Goal: Task Accomplishment & Management: Manage account settings

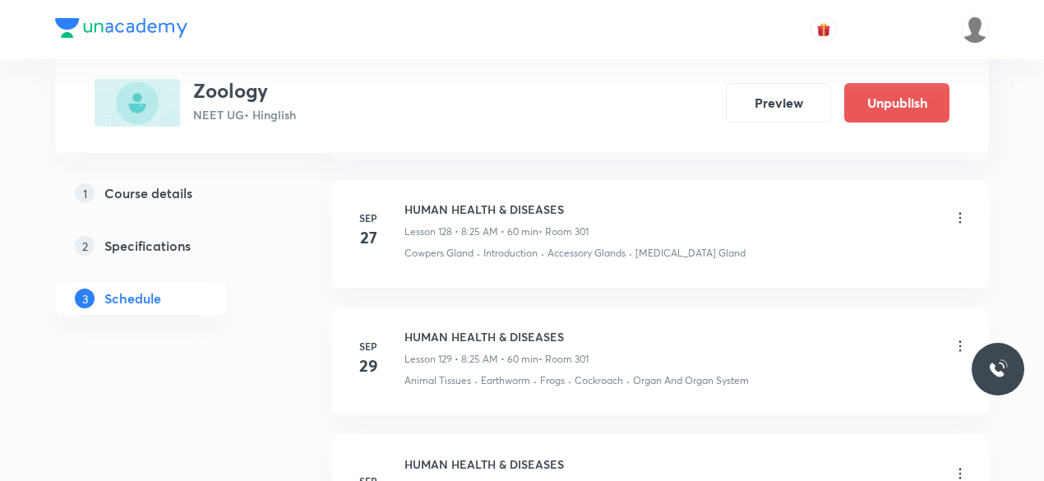
scroll to position [18093, 0]
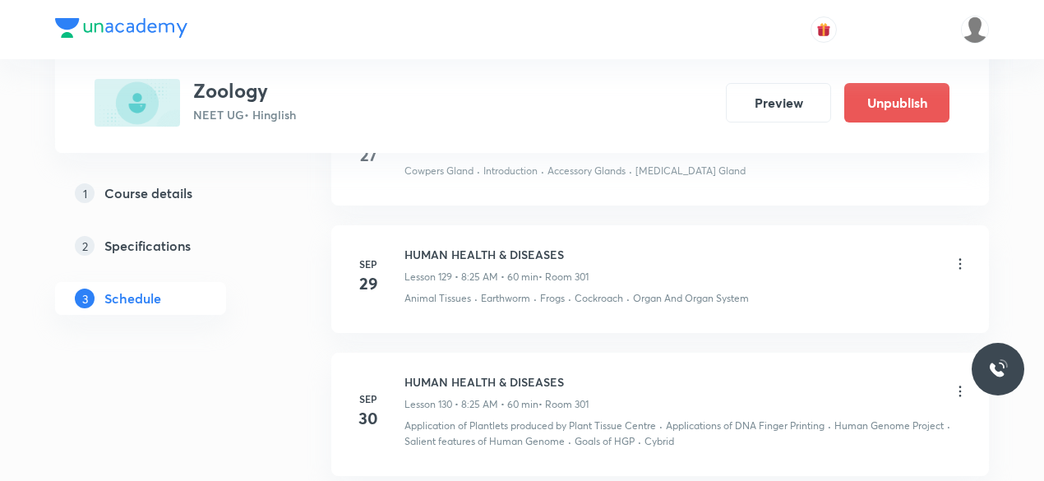
click at [960, 386] on icon at bounding box center [960, 391] width 2 height 11
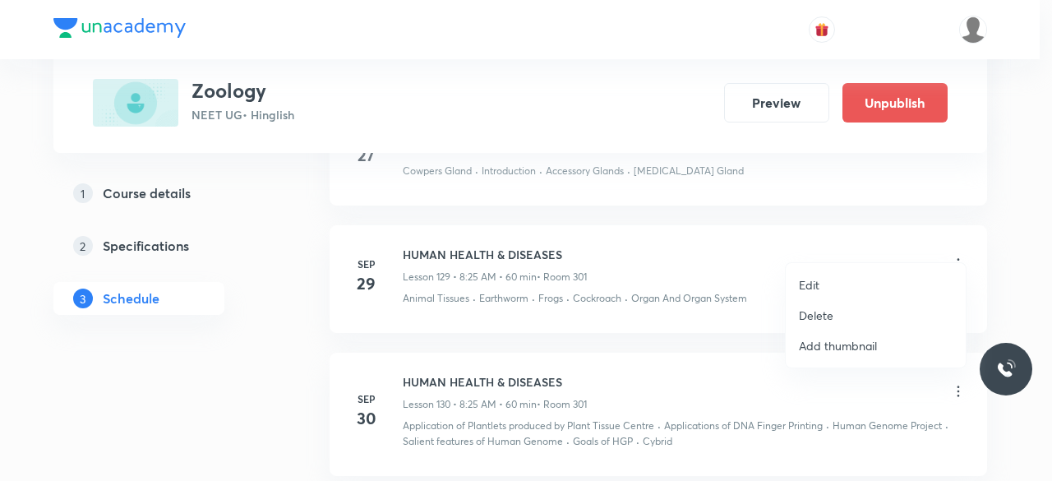
click at [826, 311] on p "Delete" at bounding box center [816, 315] width 35 height 17
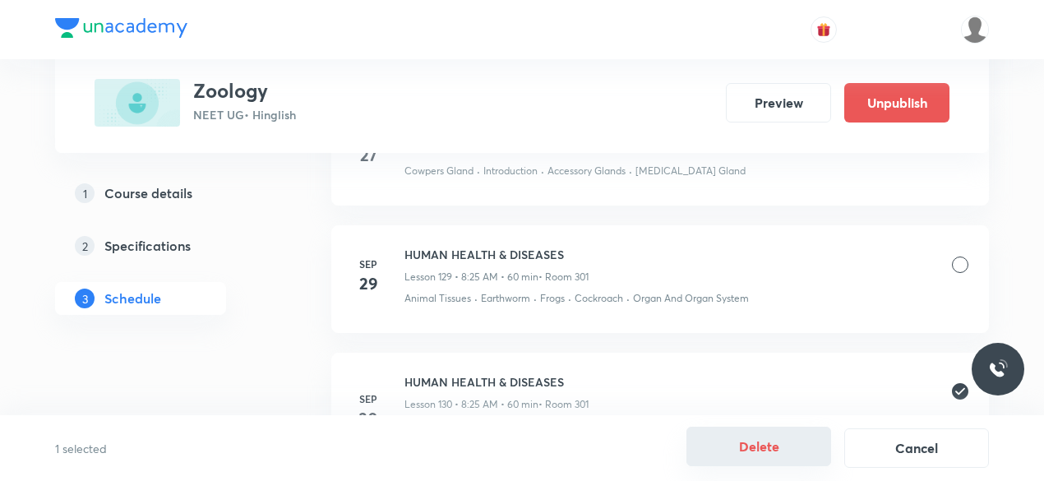
click at [748, 461] on button "Delete" at bounding box center [758, 445] width 145 height 39
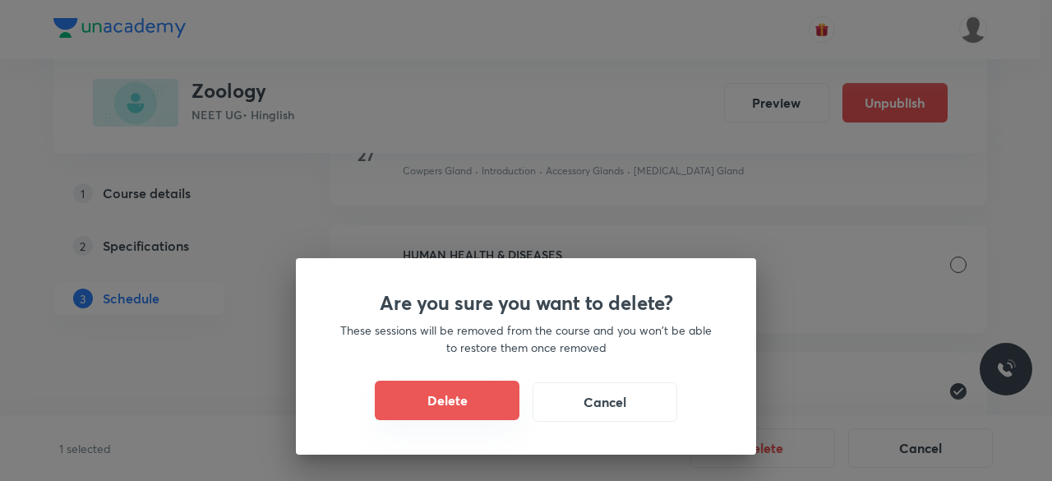
click at [461, 410] on button "Delete" at bounding box center [447, 399] width 145 height 39
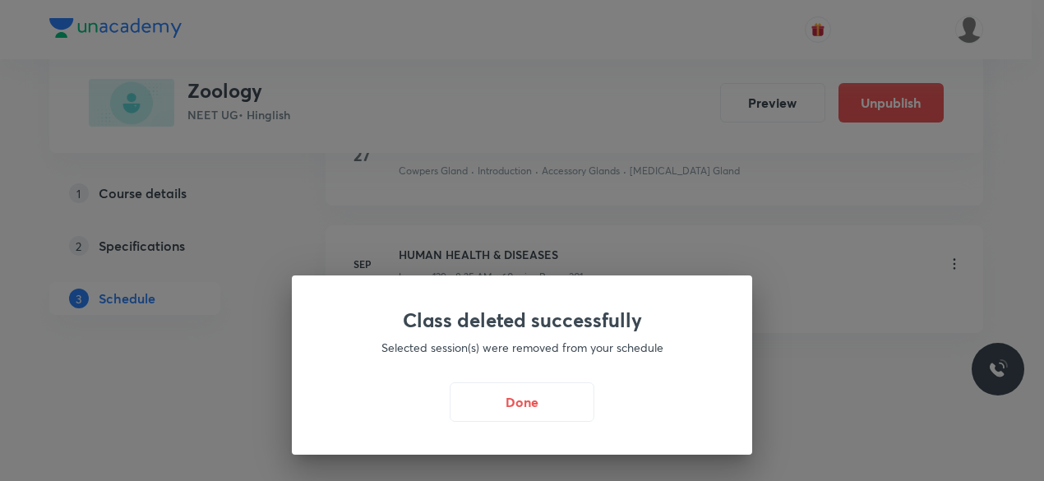
scroll to position [17952, 0]
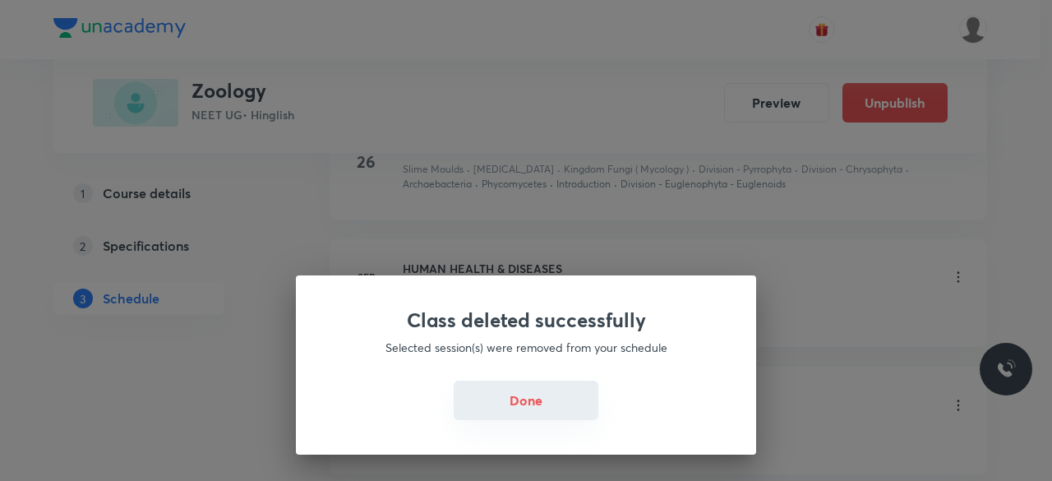
click at [514, 413] on button "Done" at bounding box center [526, 399] width 145 height 39
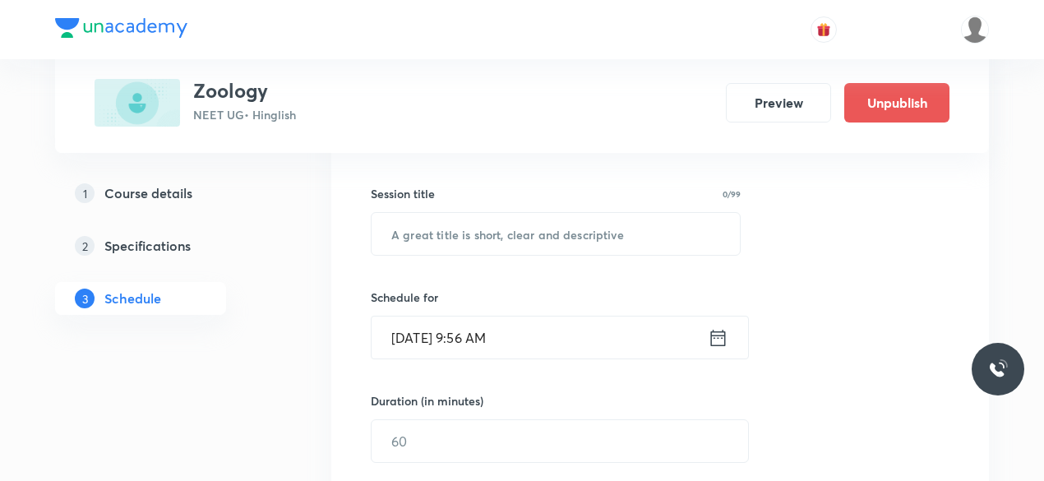
scroll to position [290, 0]
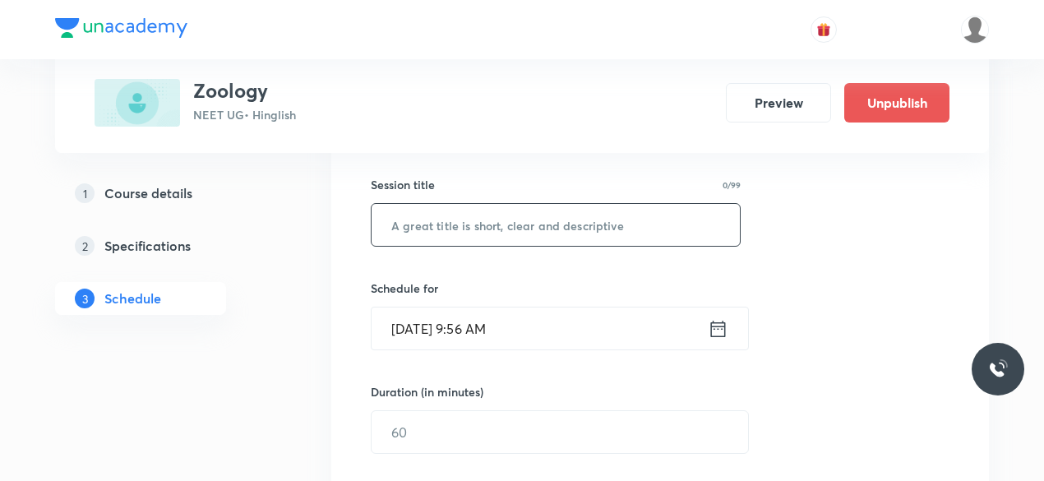
click at [427, 223] on input "text" at bounding box center [555, 225] width 368 height 42
type input "O"
type input "ORIGIN & EVOLUTION"
click at [514, 325] on input "[DATE] 9:56 AM" at bounding box center [539, 328] width 336 height 42
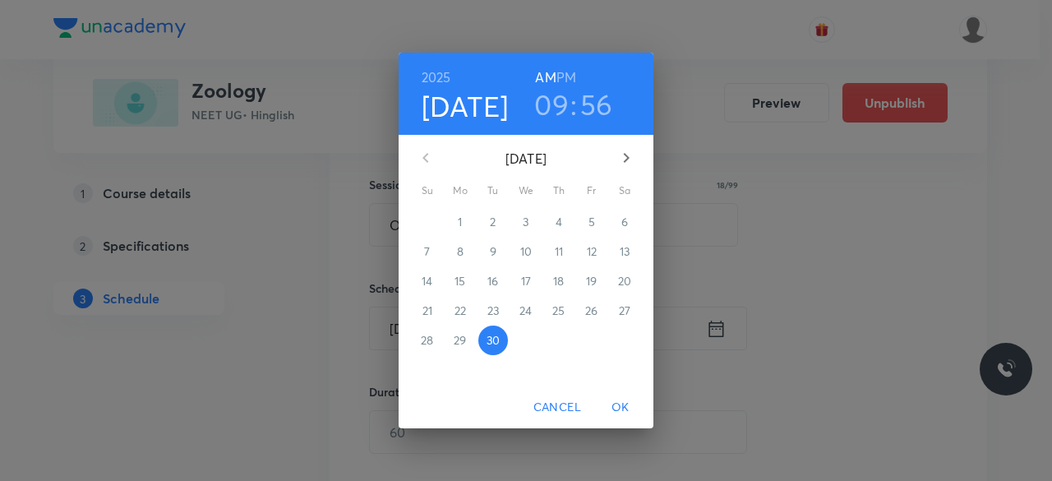
click at [559, 103] on h3 "09" at bounding box center [551, 104] width 35 height 35
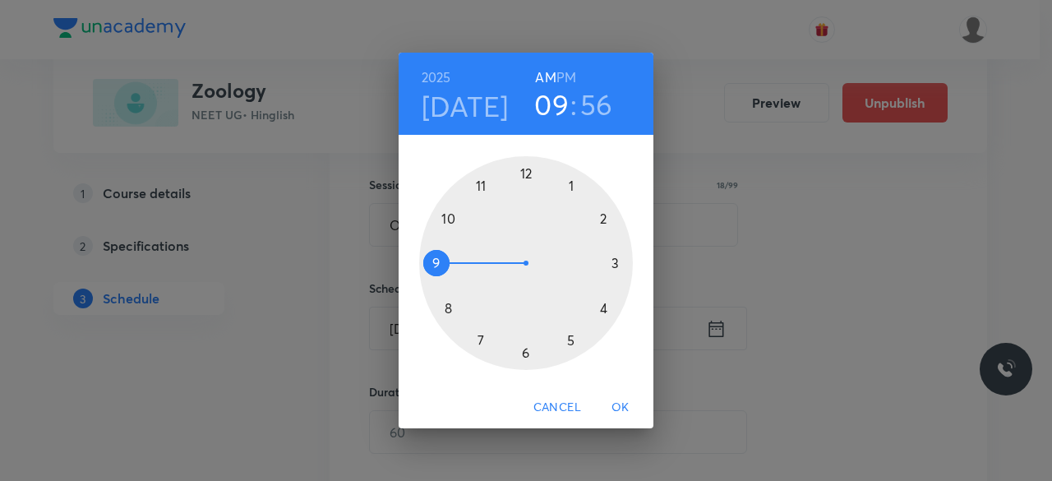
click at [447, 214] on div at bounding box center [526, 263] width 214 height 214
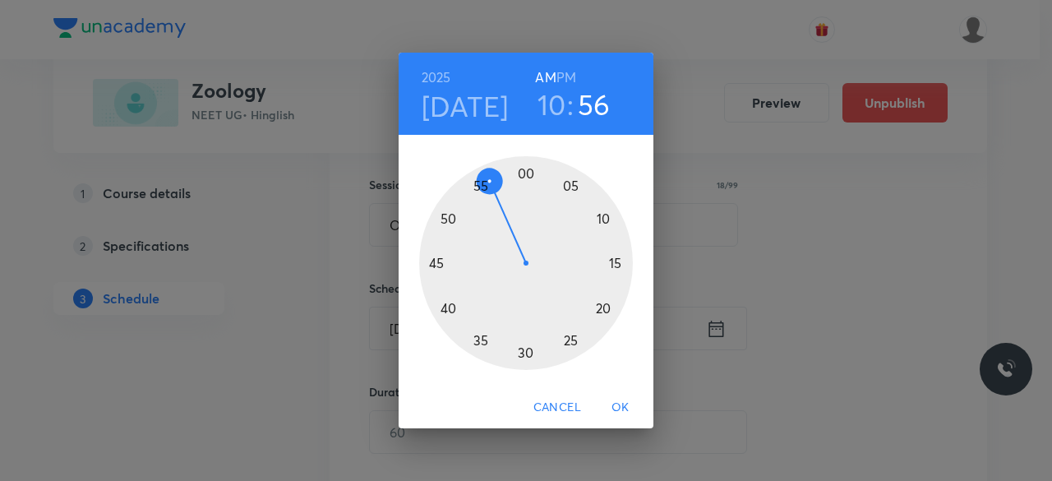
click at [485, 343] on div at bounding box center [526, 263] width 214 height 214
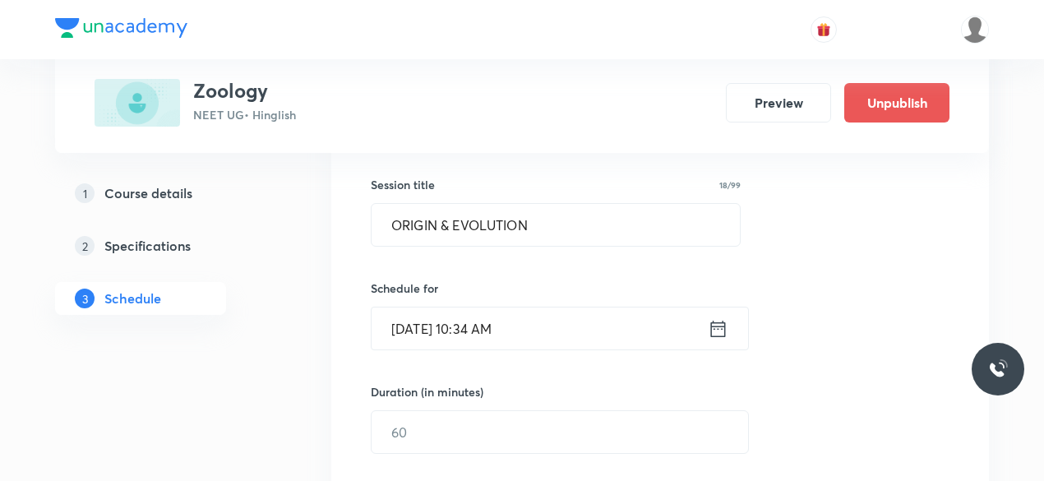
click at [510, 327] on input "[DATE] 10:34 AM" at bounding box center [539, 328] width 336 height 42
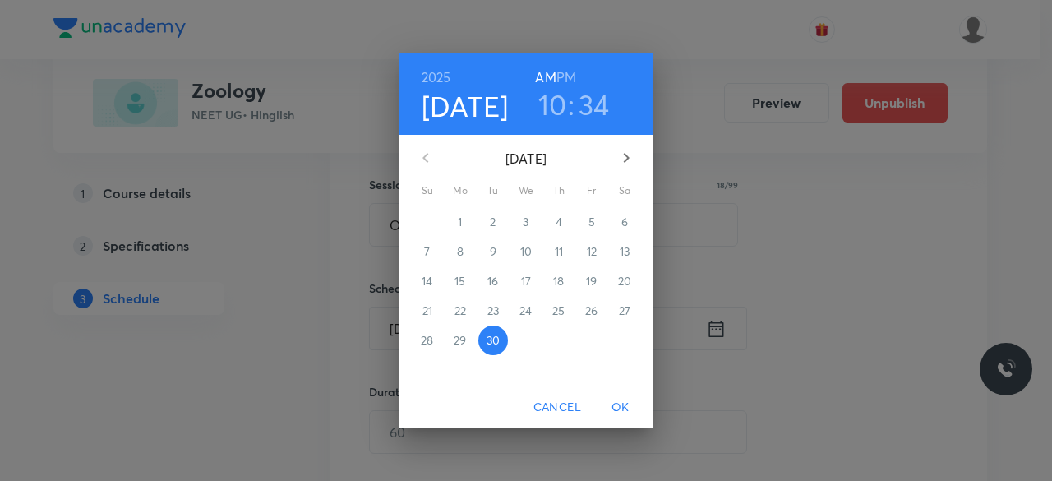
click at [591, 108] on h3 "34" at bounding box center [594, 104] width 31 height 35
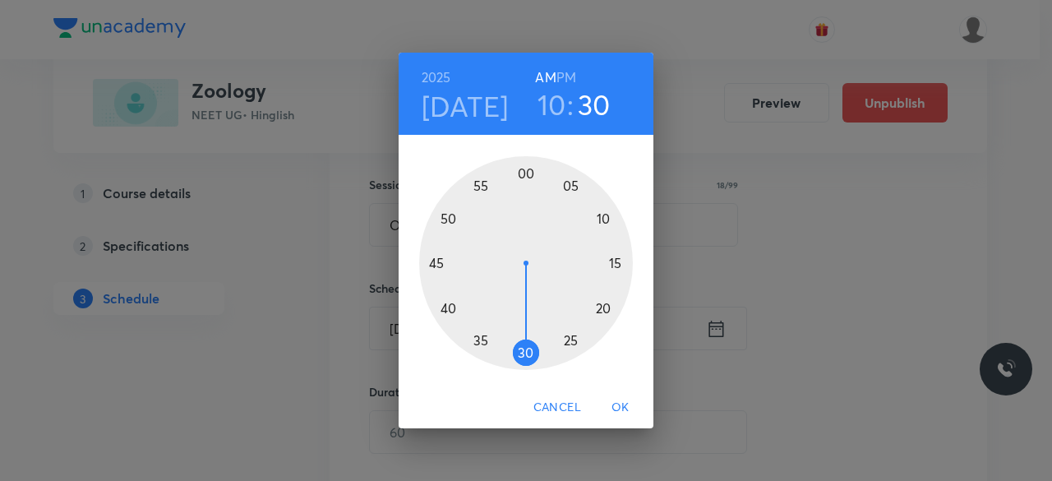
drag, startPoint x: 486, startPoint y: 348, endPoint x: 524, endPoint y: 361, distance: 39.8
click at [524, 361] on div at bounding box center [526, 263] width 214 height 214
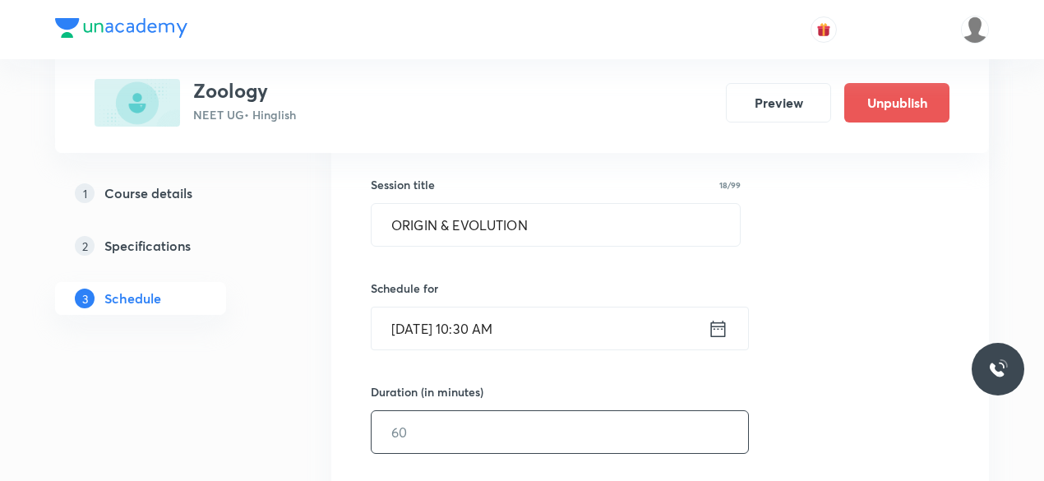
click at [434, 422] on input "text" at bounding box center [559, 432] width 376 height 42
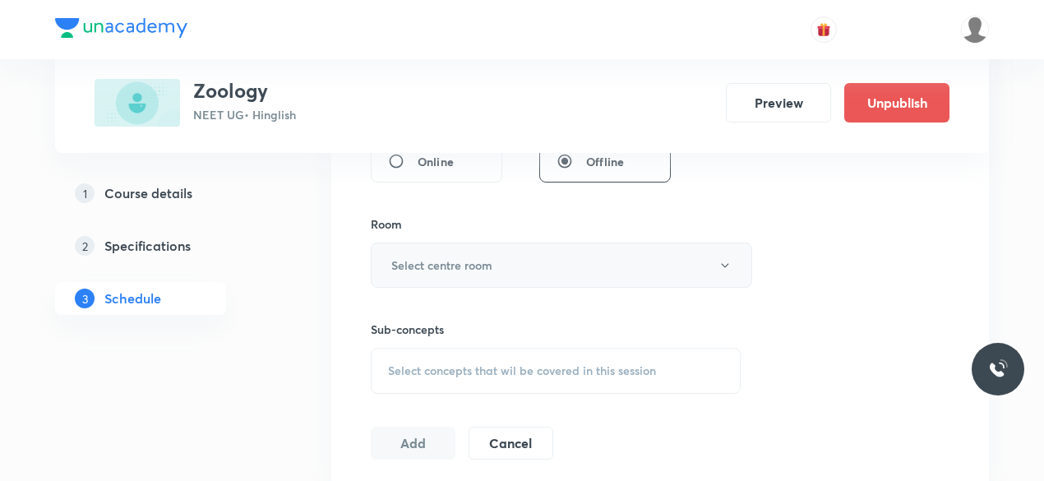
scroll to position [672, 0]
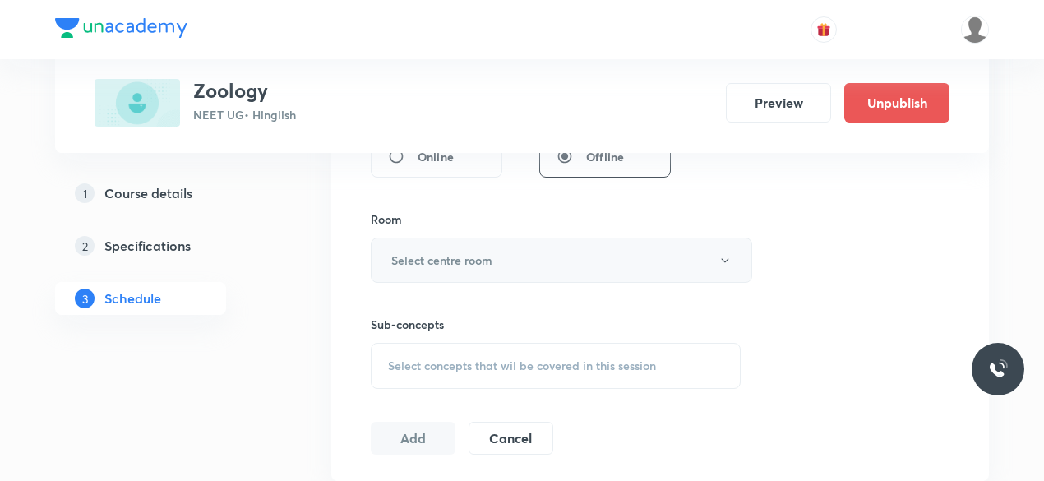
type input "85"
click at [470, 251] on h6 "Select centre room" at bounding box center [441, 259] width 101 height 17
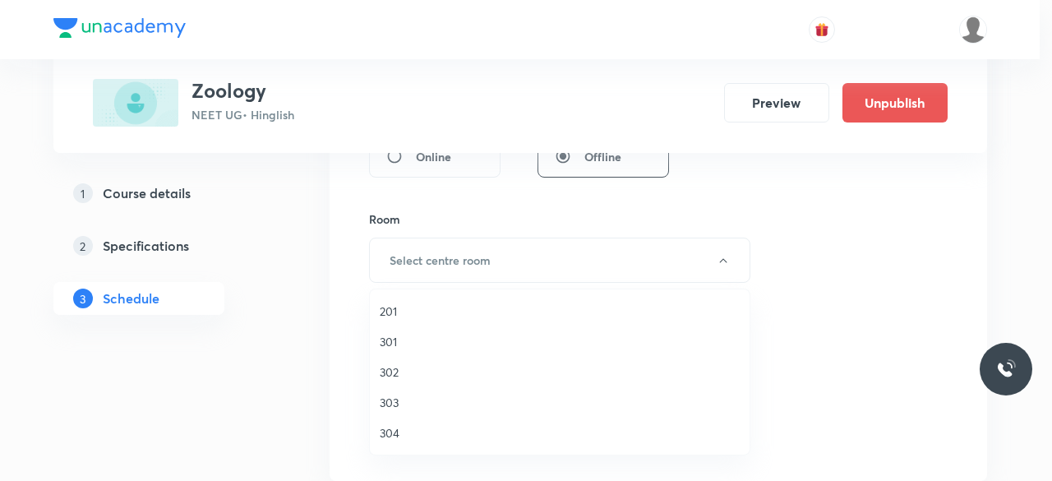
click at [393, 344] on span "301" at bounding box center [560, 341] width 360 height 17
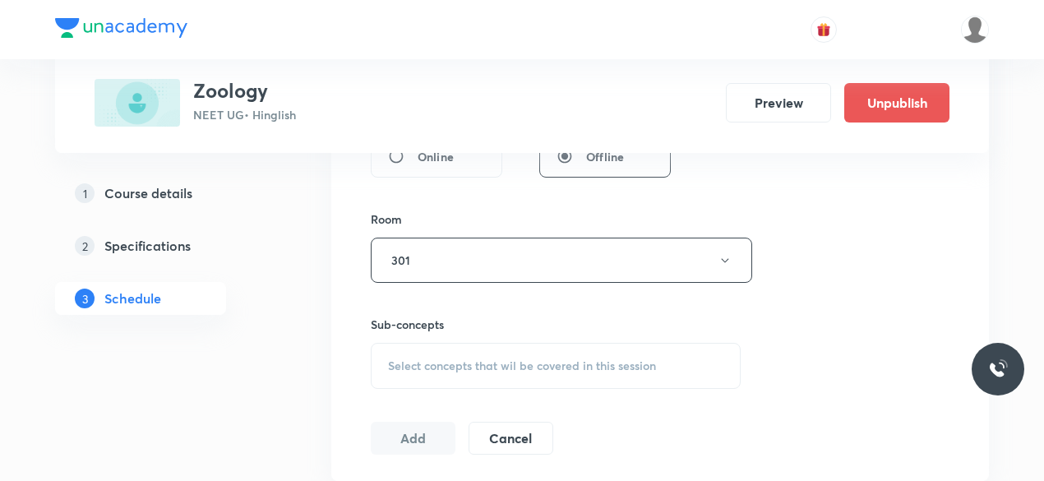
scroll to position [772, 0]
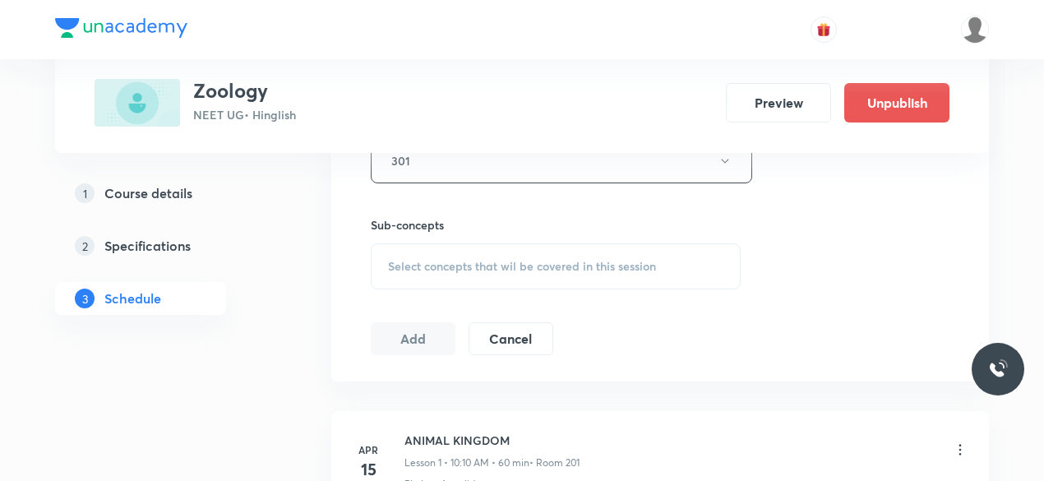
click at [468, 245] on div "Select concepts that wil be covered in this session" at bounding box center [556, 266] width 370 height 46
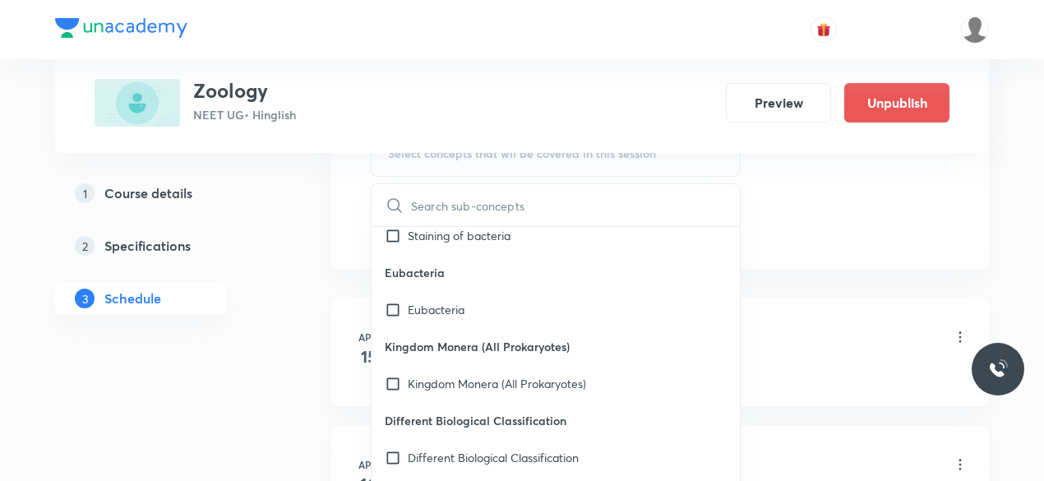
scroll to position [28048, 0]
checkbox input "true"
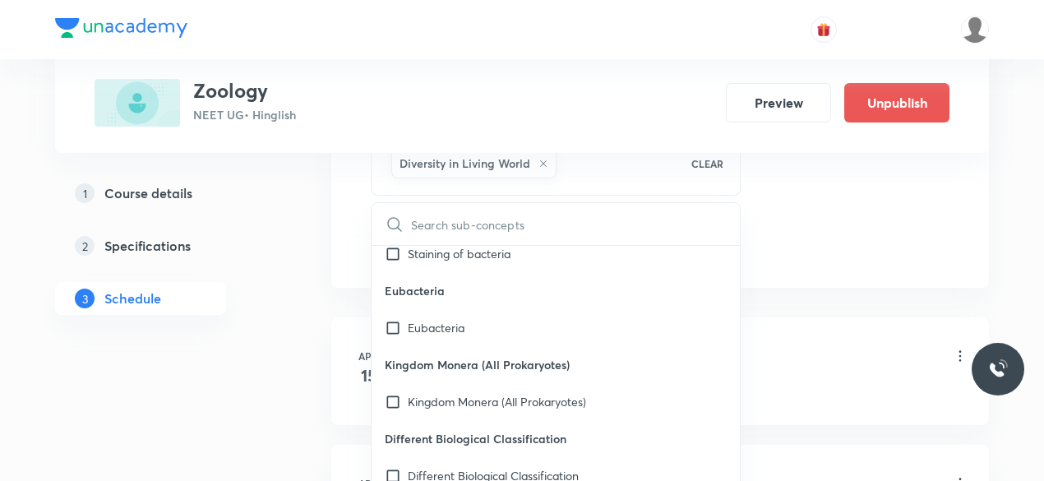
checkbox input "true"
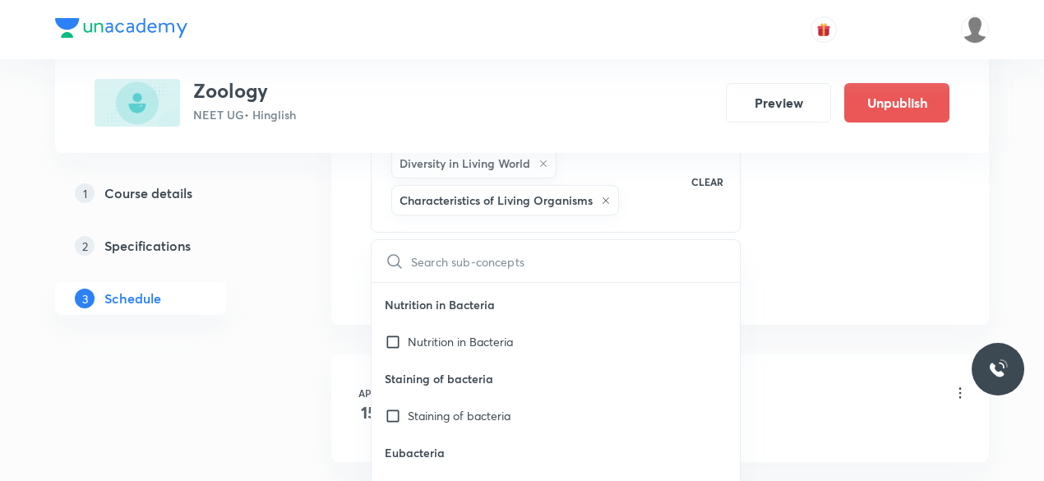
scroll to position [27906, 0]
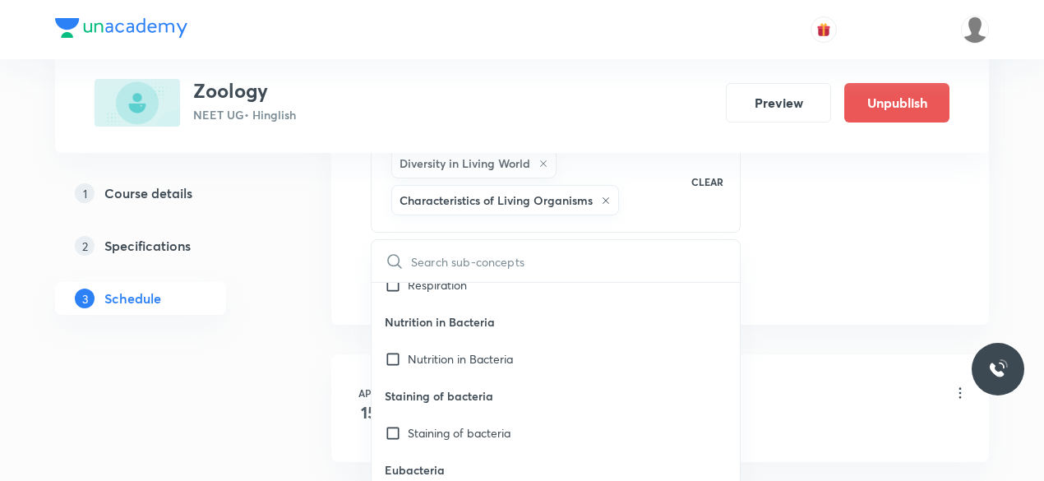
checkbox input "true"
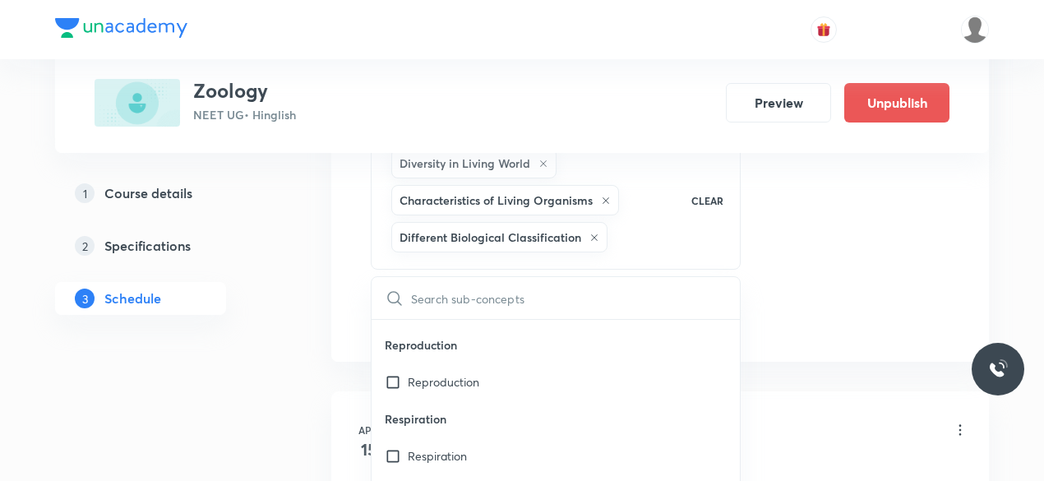
scroll to position [27765, 0]
checkbox input "true"
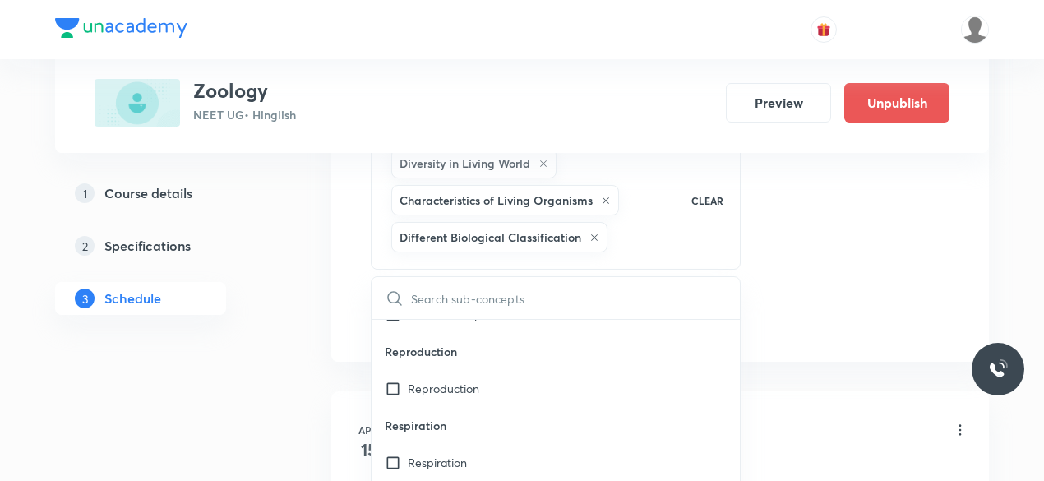
checkbox input "true"
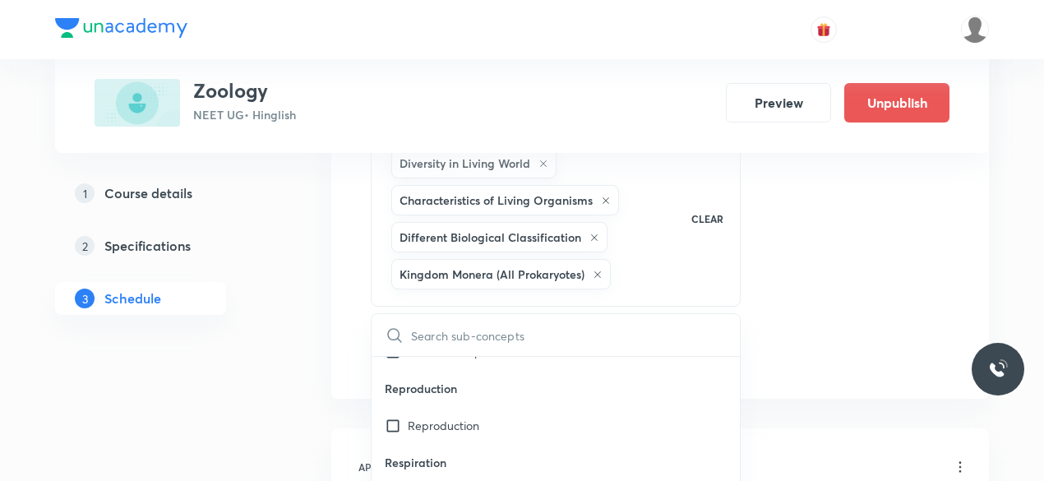
checkbox input "true"
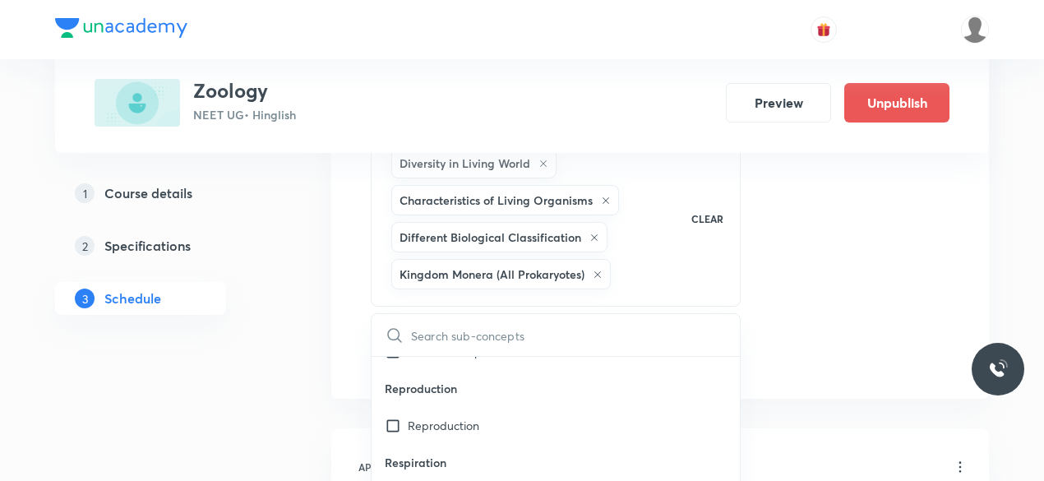
checkbox input "true"
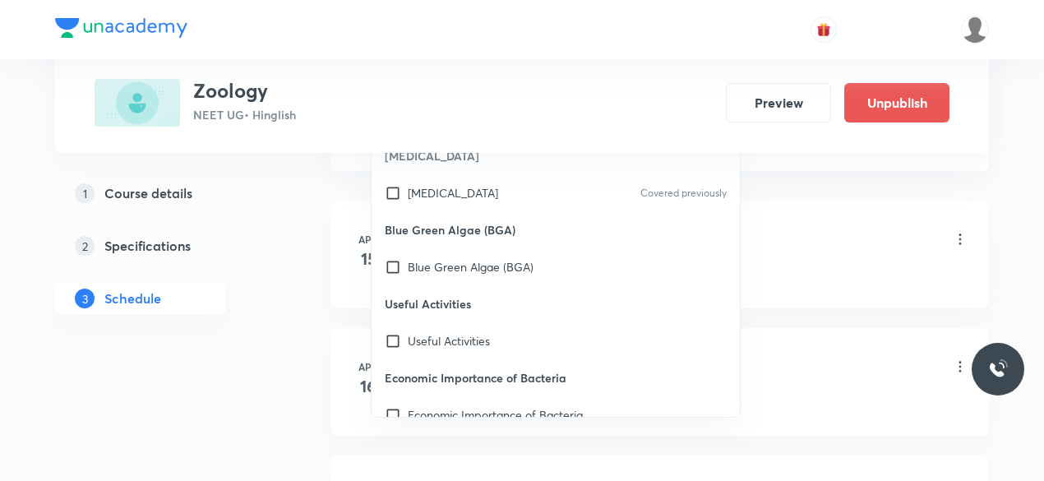
scroll to position [27467, 0]
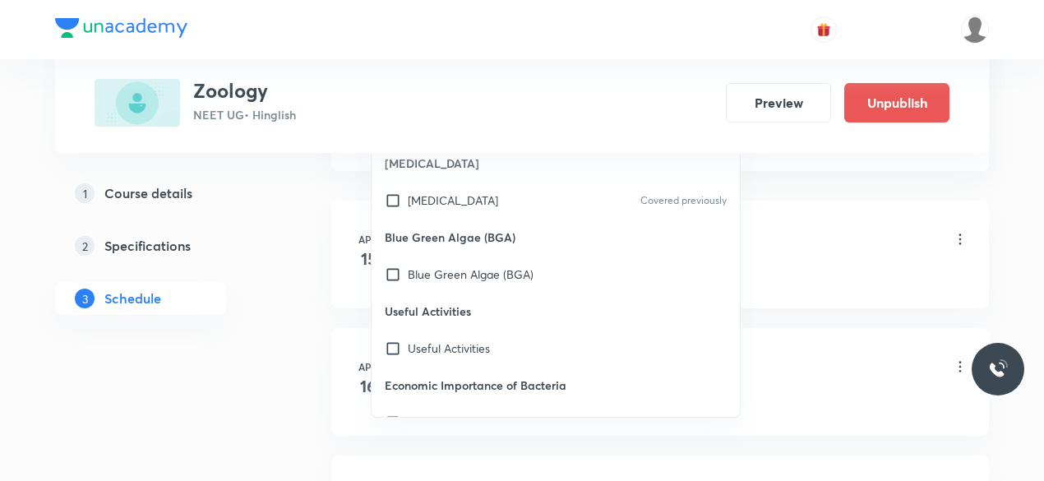
checkbox input "true"
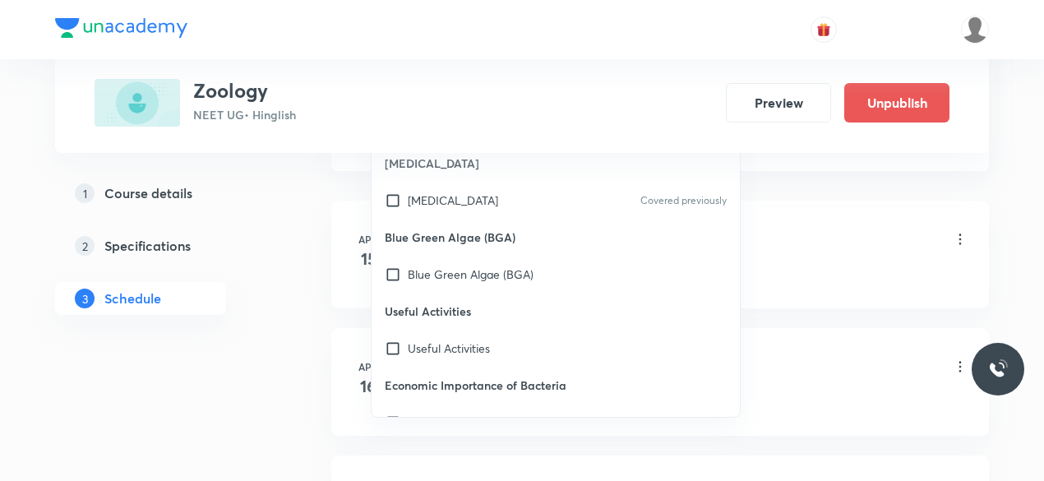
checkbox input "true"
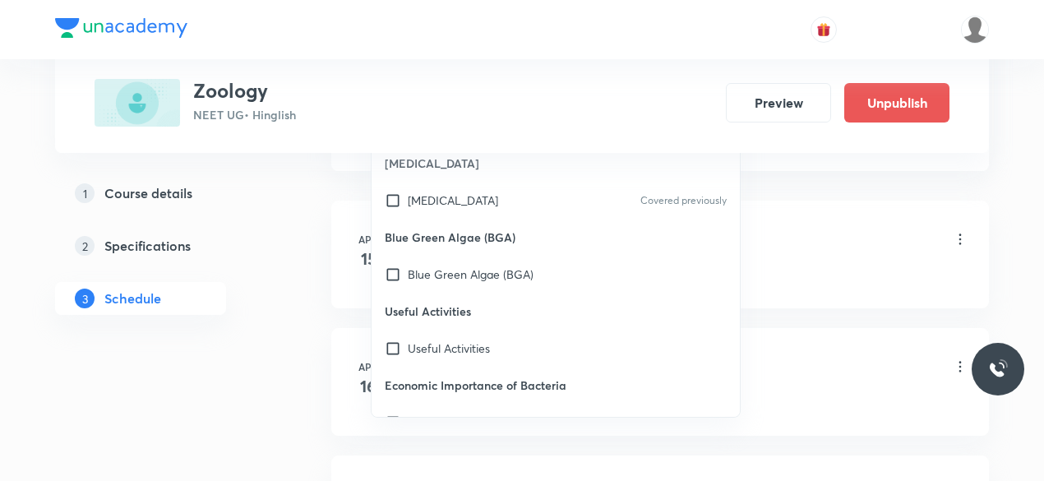
checkbox input "true"
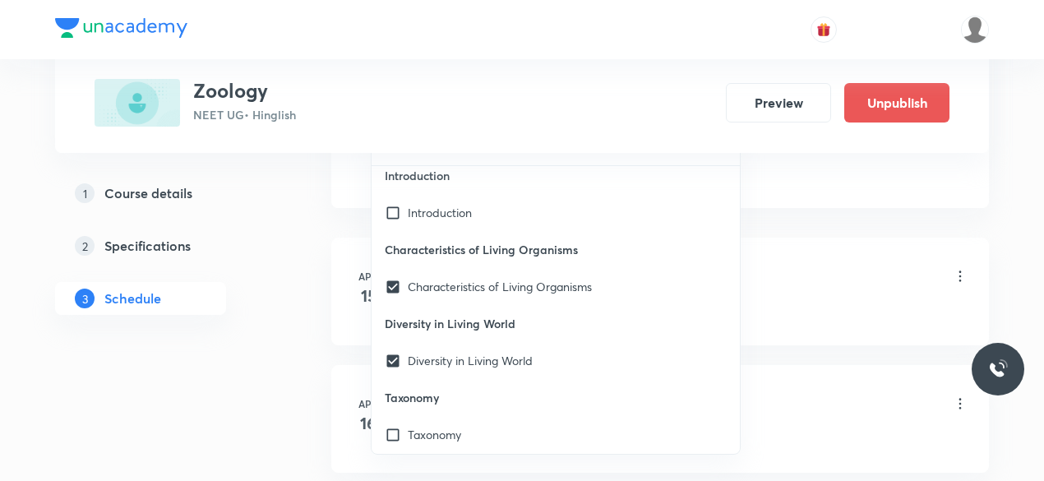
scroll to position [28304, 0]
checkbox input "true"
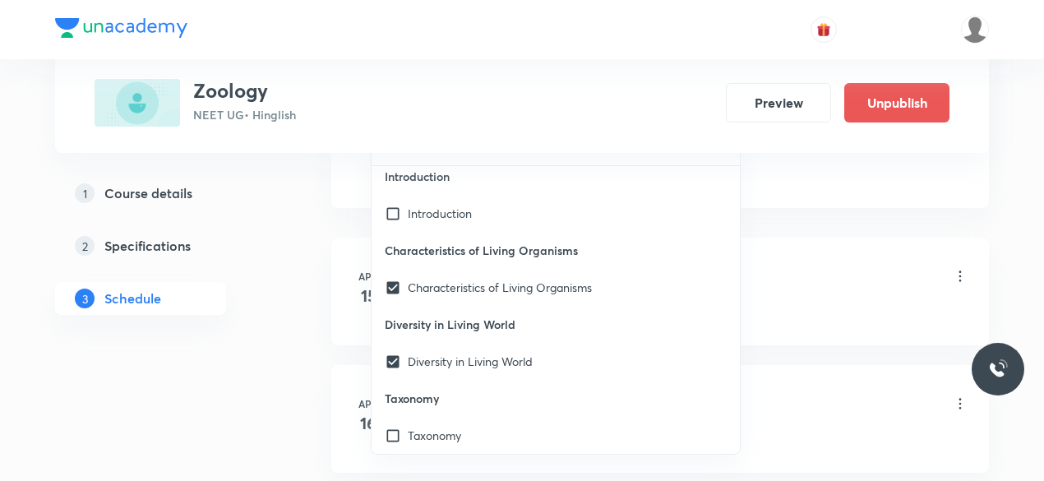
checkbox input "true"
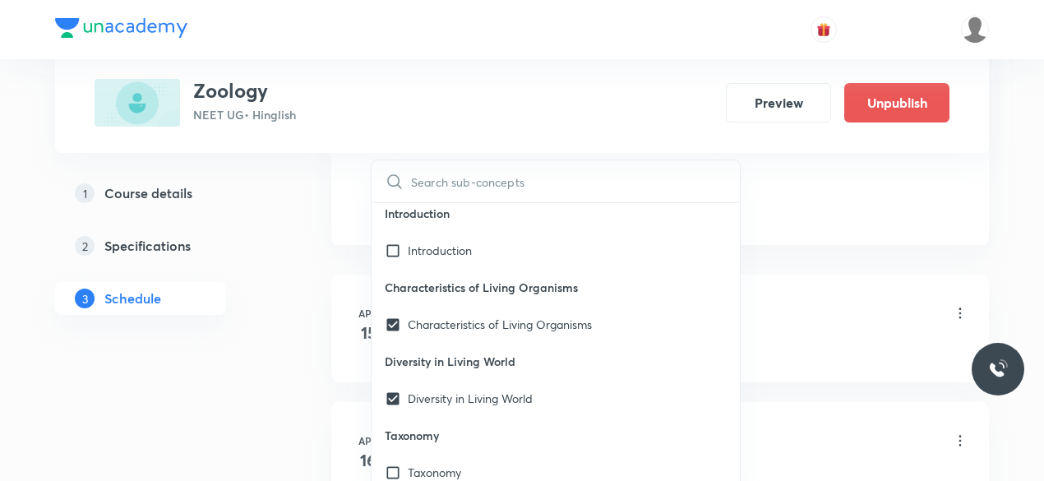
checkbox input "true"
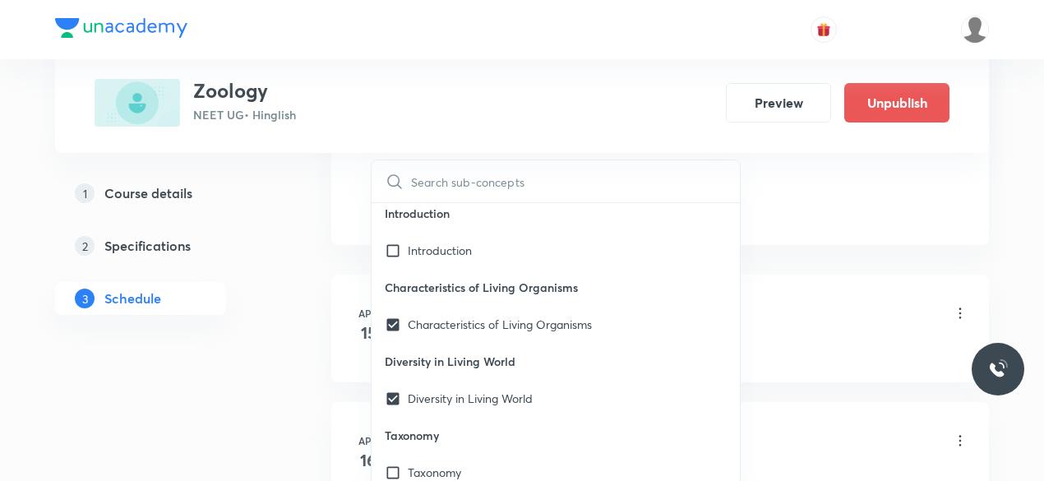
checkbox input "true"
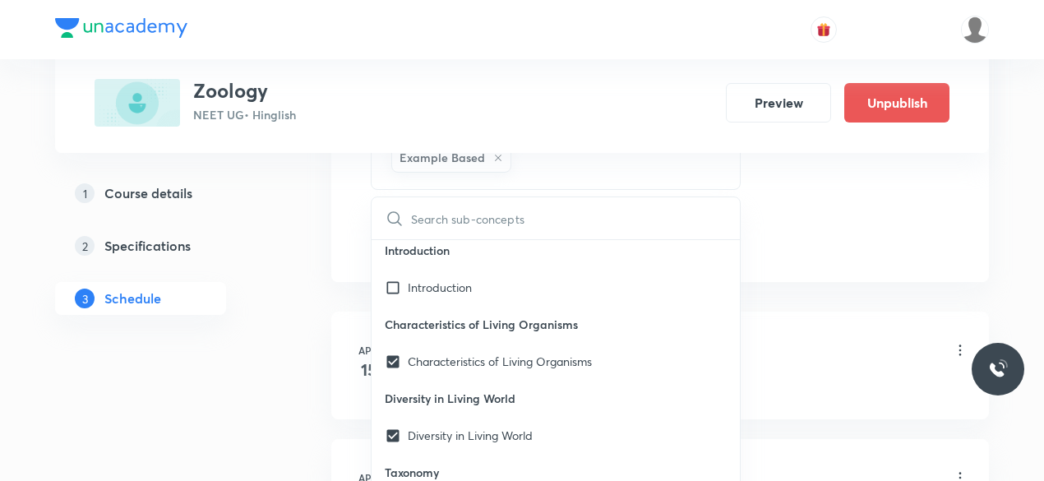
checkbox input "true"
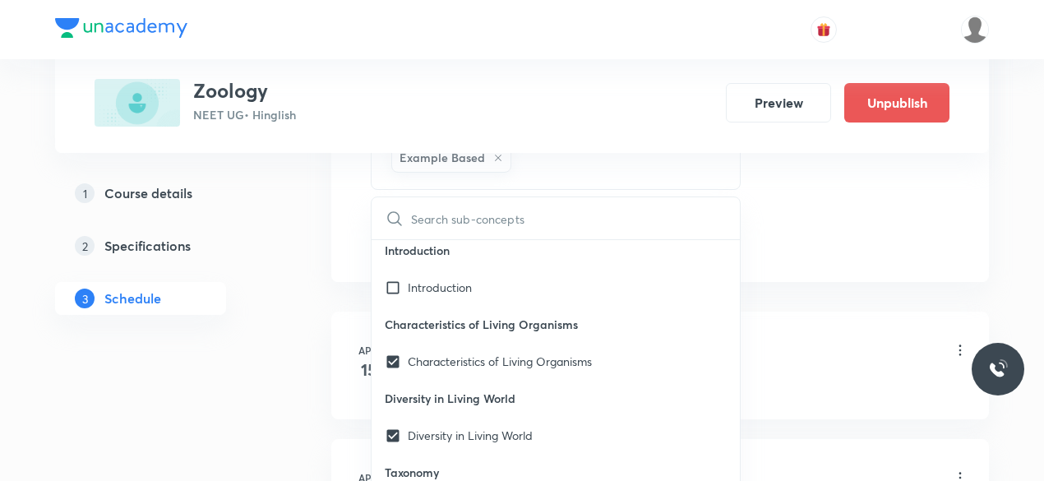
checkbox input "true"
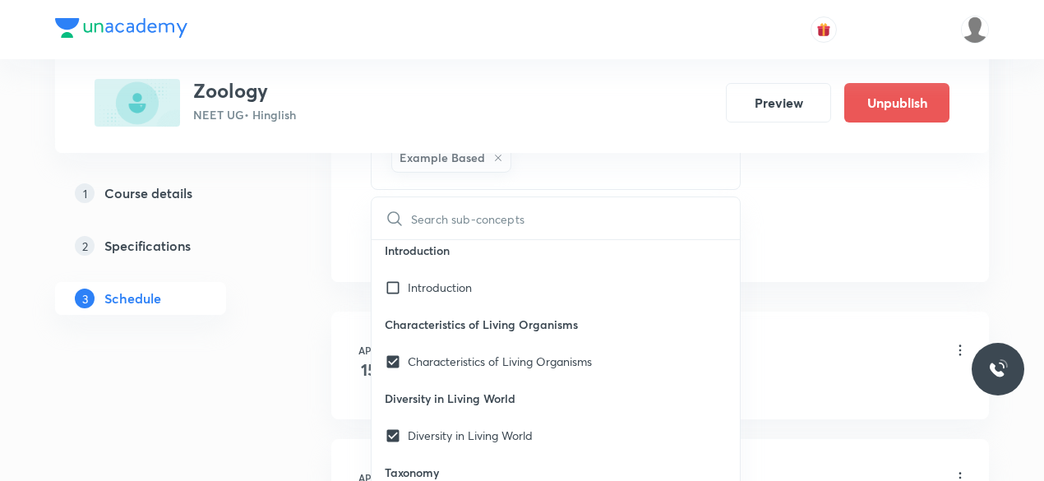
checkbox input "true"
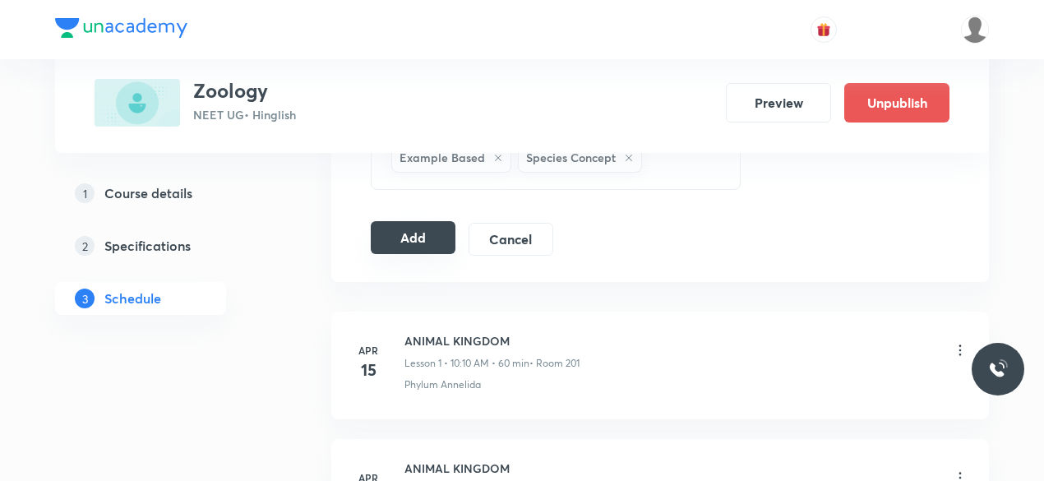
click at [421, 228] on button "Add" at bounding box center [413, 237] width 85 height 33
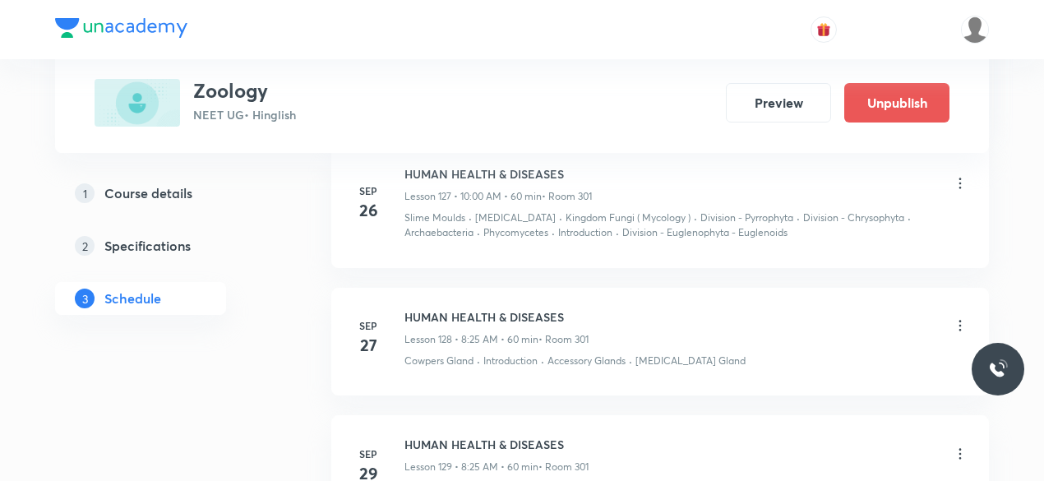
scroll to position [17355, 0]
